Goal: Information Seeking & Learning: Learn about a topic

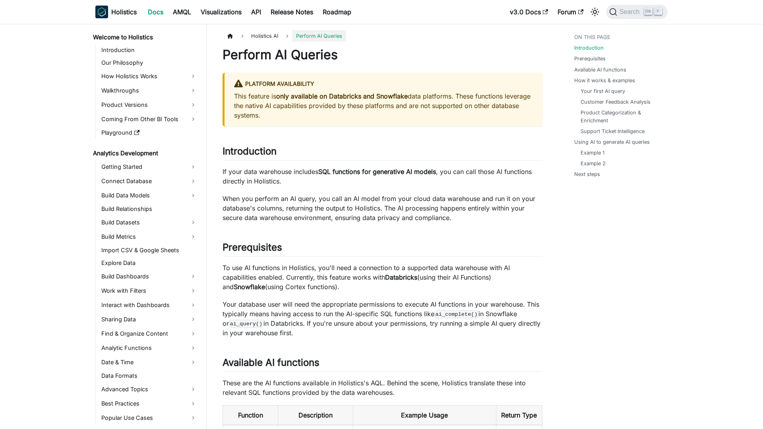
scroll to position [161, 0]
